Goal: Find contact information: Find contact information

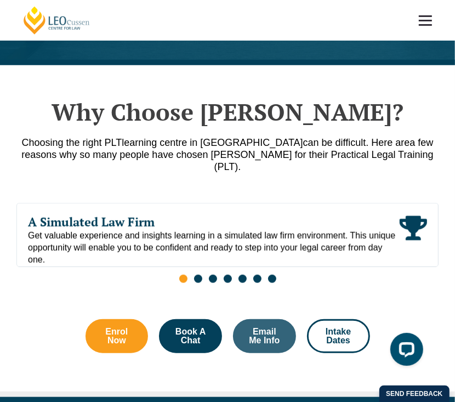
click at [424, 26] on link at bounding box center [425, 20] width 41 height 41
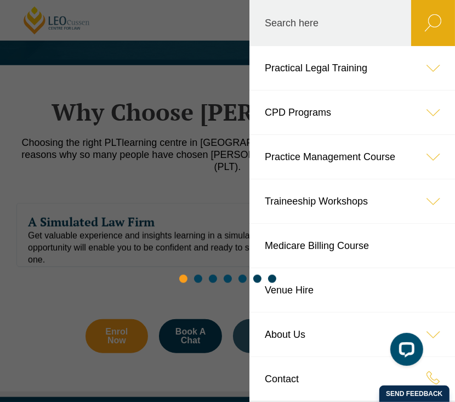
click at [310, 331] on link "About Us" at bounding box center [352, 334] width 206 height 44
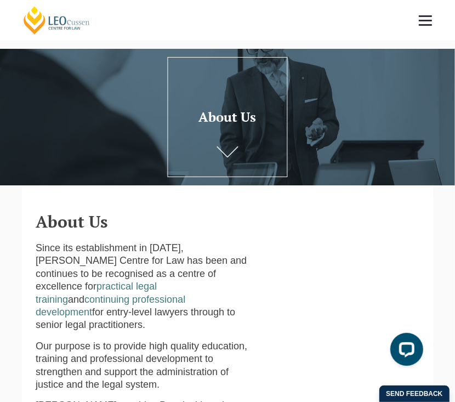
click at [417, 20] on link at bounding box center [425, 20] width 41 height 41
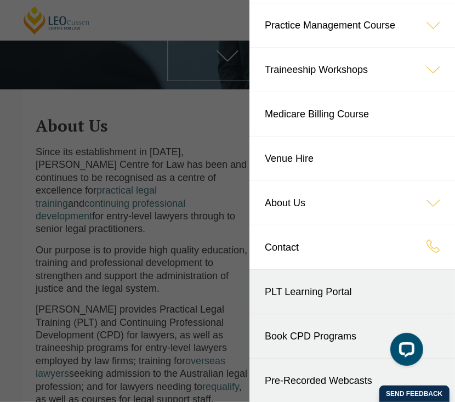
scroll to position [73, 0]
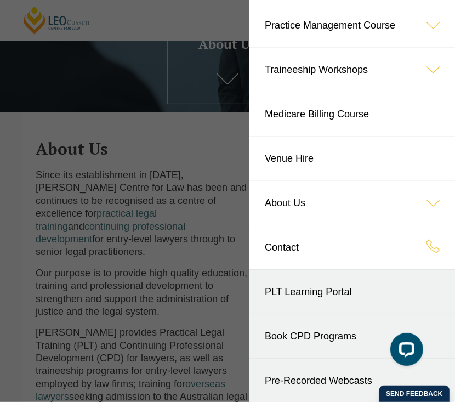
click at [421, 204] on icon at bounding box center [433, 203] width 44 height 44
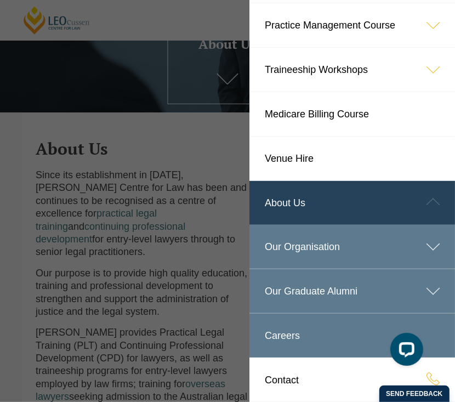
click at [314, 242] on link "Our Organisation" at bounding box center [352, 247] width 206 height 44
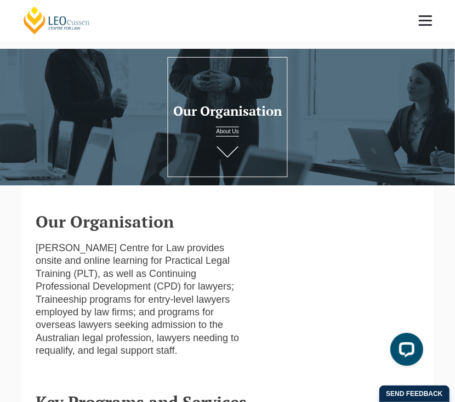
click at [427, 17] on link at bounding box center [425, 20] width 41 height 41
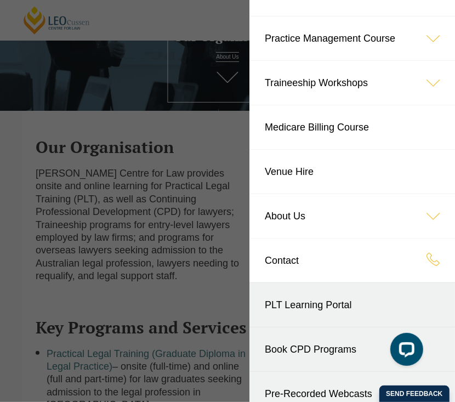
scroll to position [132, 0]
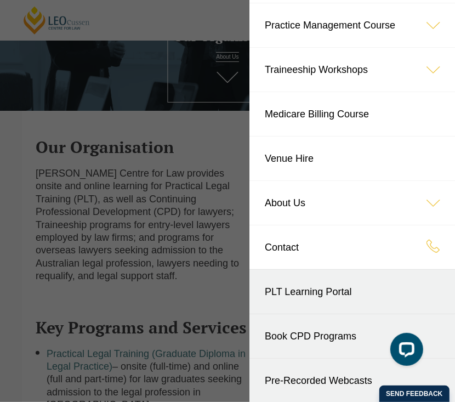
click at [424, 198] on icon at bounding box center [433, 203] width 44 height 44
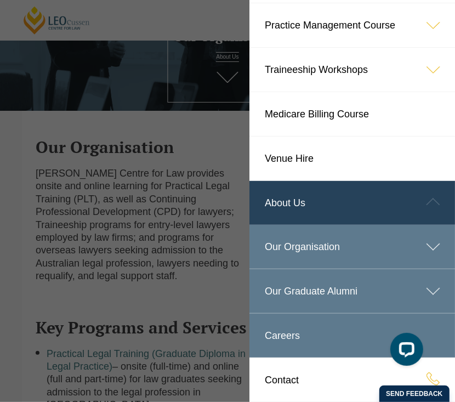
click at [289, 200] on link "About Us" at bounding box center [352, 203] width 206 height 44
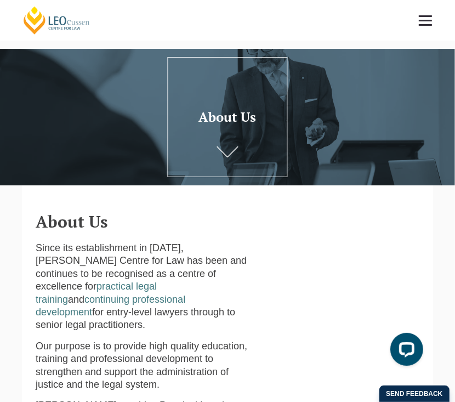
click at [429, 18] on link at bounding box center [425, 20] width 41 height 41
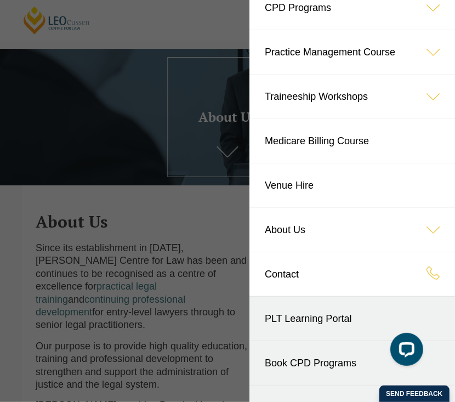
scroll to position [132, 0]
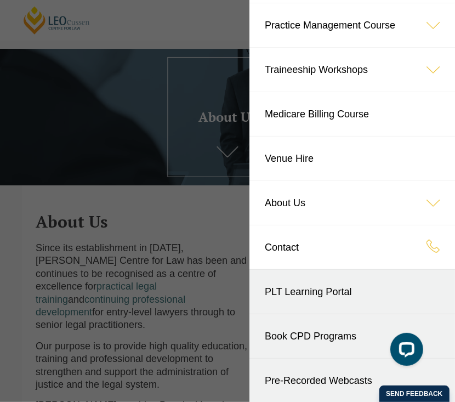
click at [295, 243] on link "Contact" at bounding box center [352, 247] width 206 height 44
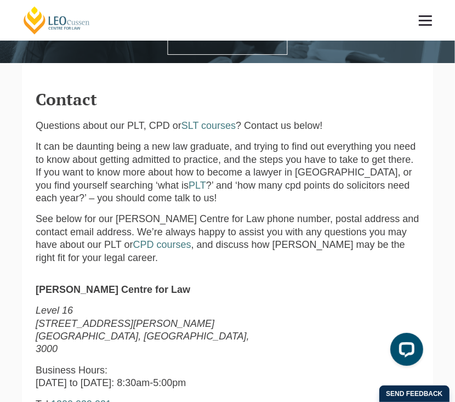
scroll to position [59, 0]
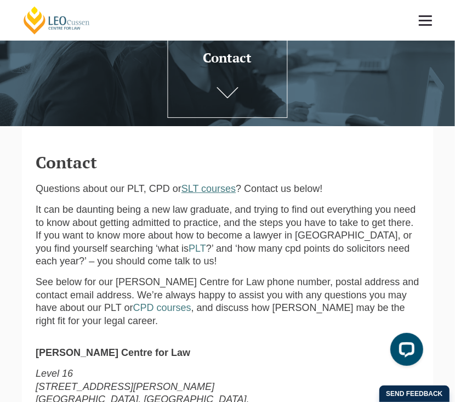
click at [206, 191] on link "SLT courses" at bounding box center [208, 188] width 54 height 11
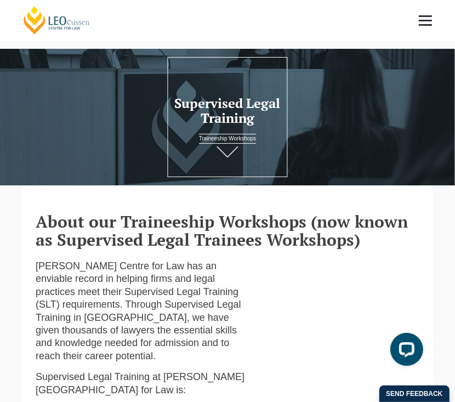
click at [427, 21] on link at bounding box center [425, 20] width 41 height 41
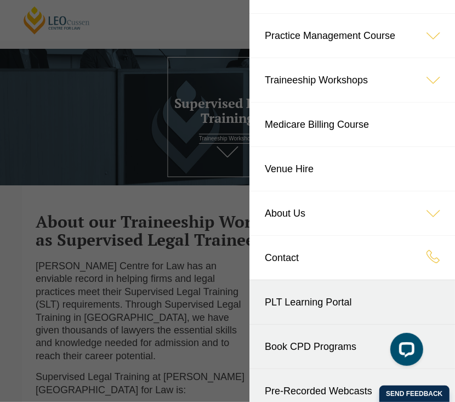
scroll to position [132, 0]
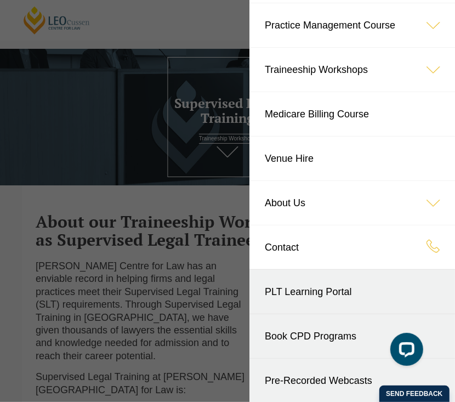
click at [426, 203] on icon at bounding box center [433, 203] width 44 height 44
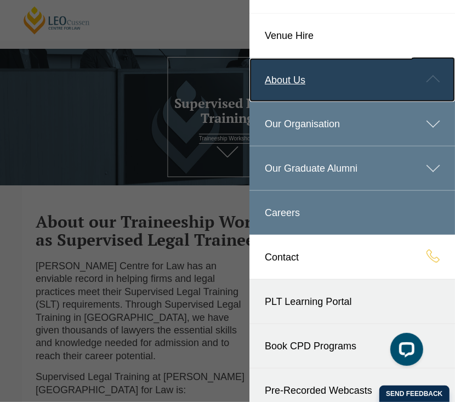
scroll to position [256, 0]
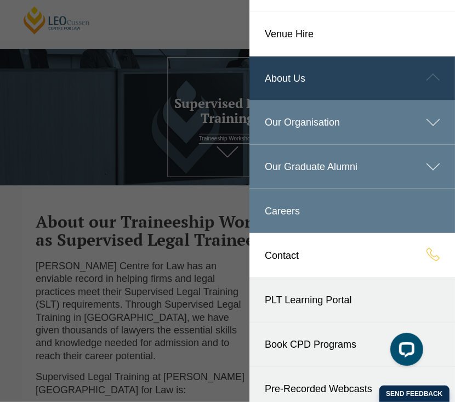
click at [421, 116] on icon at bounding box center [433, 122] width 44 height 44
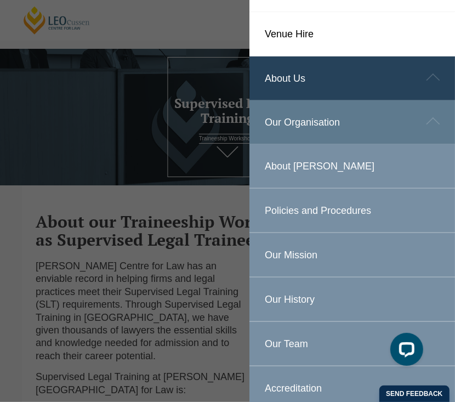
click at [289, 344] on link "Our Team" at bounding box center [352, 344] width 206 height 44
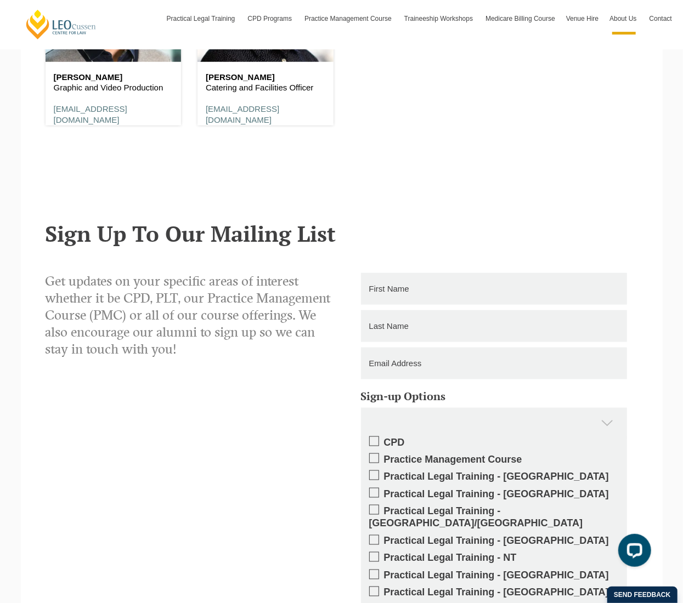
scroll to position [6691, 0]
